Goal: Check status: Check status

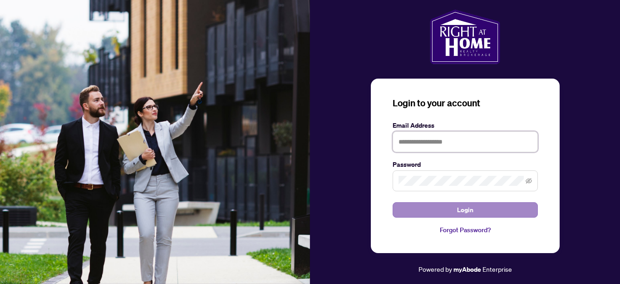
type input "**********"
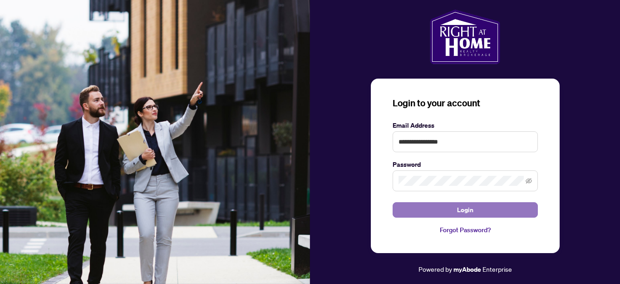
click at [464, 208] on span "Login" at bounding box center [465, 209] width 16 height 15
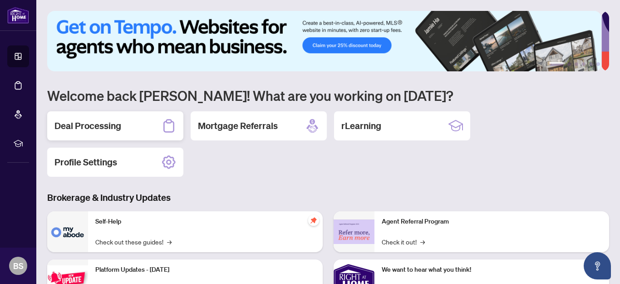
click at [91, 123] on h2 "Deal Processing" at bounding box center [87, 125] width 67 height 13
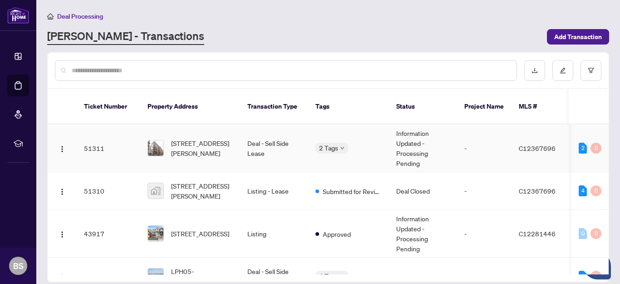
click at [403, 132] on td "Information Updated - Processing Pending" at bounding box center [423, 148] width 68 height 48
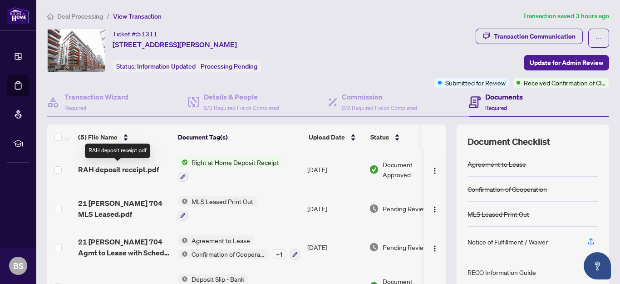
click at [132, 167] on span "RAH deposit receipt.pdf" at bounding box center [118, 169] width 81 height 11
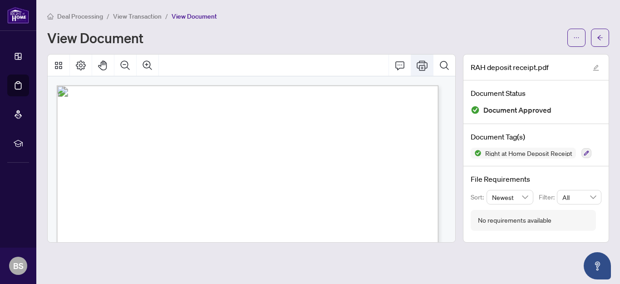
click at [421, 62] on icon "Print" at bounding box center [422, 65] width 11 height 10
click at [420, 65] on icon "Print" at bounding box center [422, 65] width 11 height 10
click at [599, 35] on icon "arrow-left" at bounding box center [600, 37] width 6 height 6
